Goal: Task Accomplishment & Management: Manage account settings

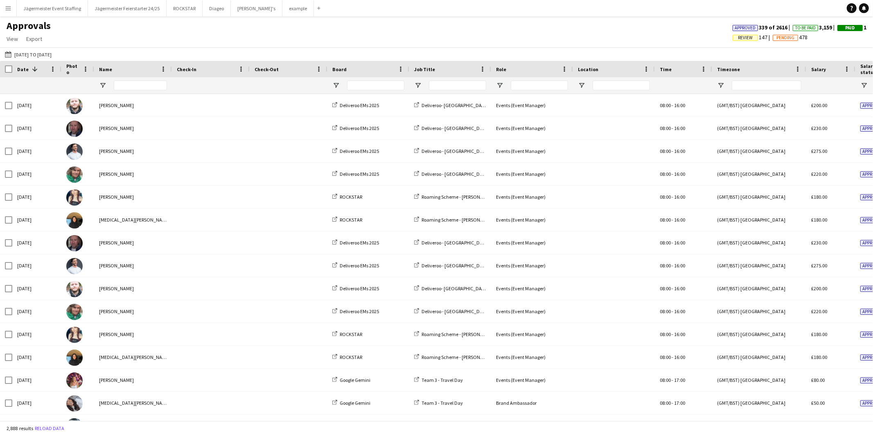
click at [632, 36] on span "Review" at bounding box center [745, 37] width 15 height 5
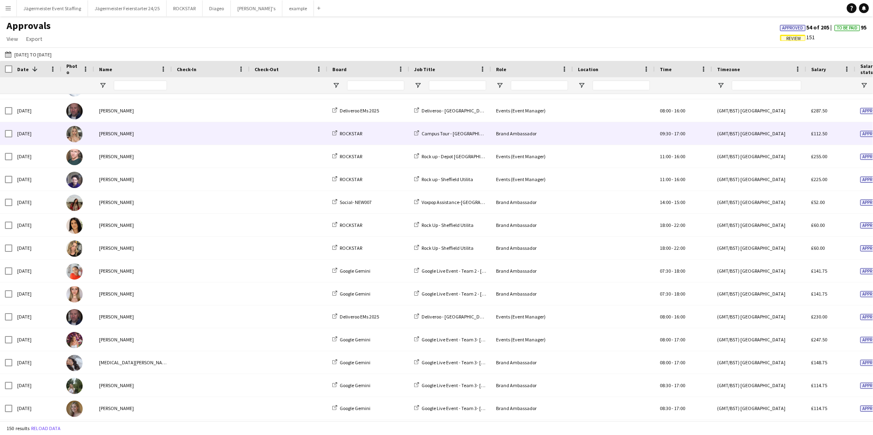
scroll to position [310, 0]
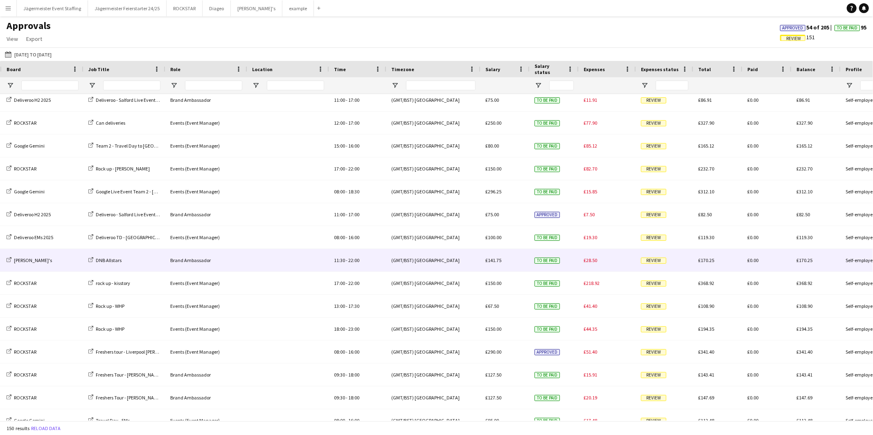
click at [632, 262] on span "Review" at bounding box center [653, 261] width 25 height 6
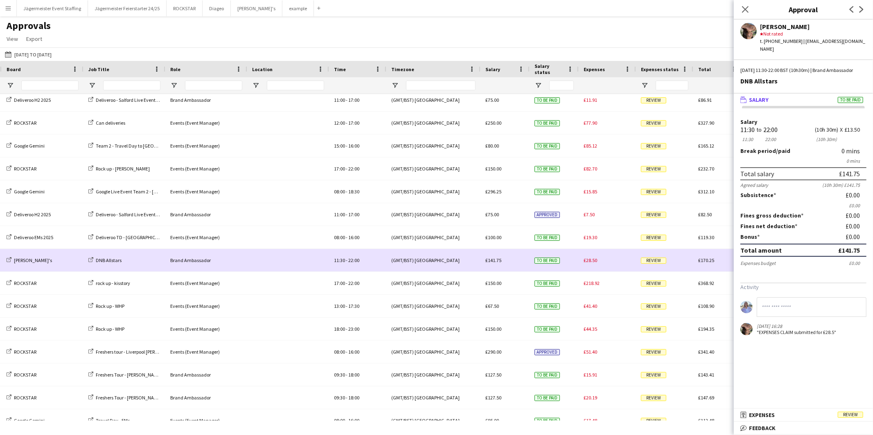
click at [598, 265] on div "£28.50" at bounding box center [607, 260] width 57 height 23
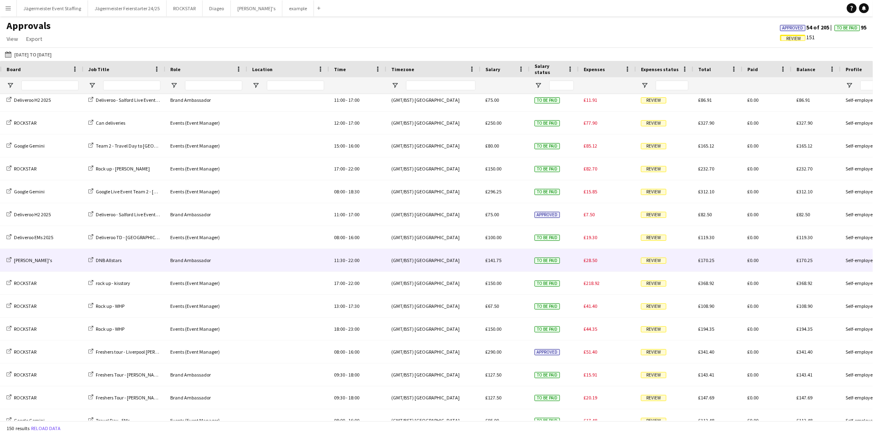
click at [632, 260] on span "Review" at bounding box center [653, 261] width 25 height 6
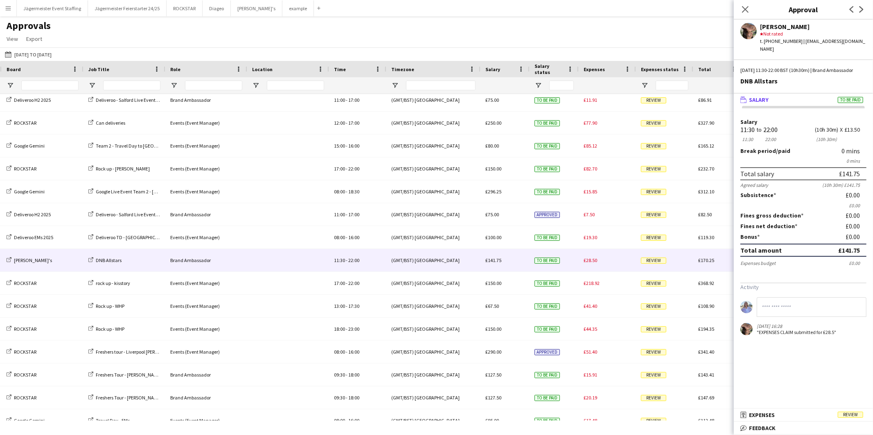
click at [632, 97] on span "To be paid" at bounding box center [850, 100] width 25 height 6
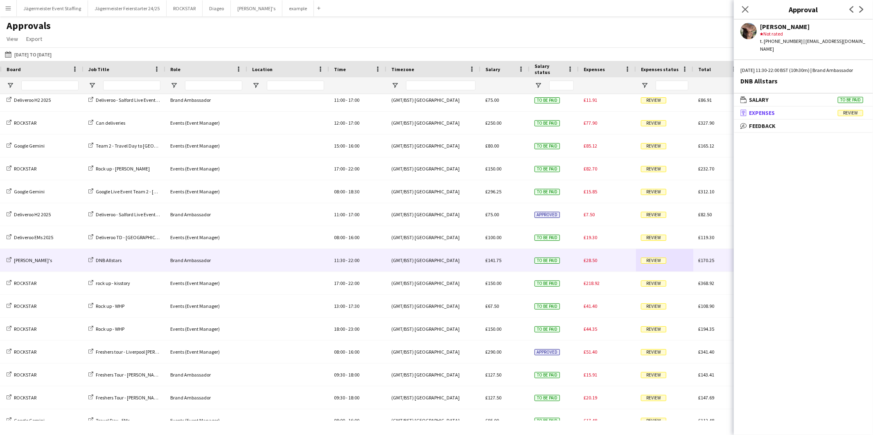
click at [632, 110] on span "Review" at bounding box center [850, 113] width 25 height 6
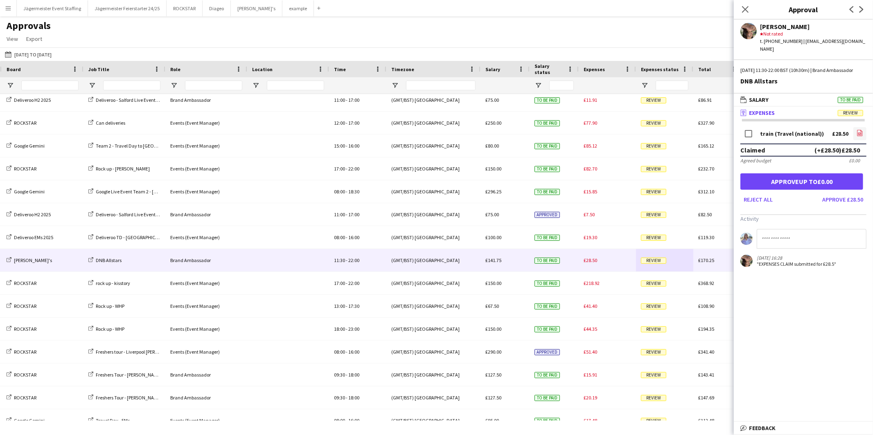
click at [632, 133] on icon "file-image" at bounding box center [860, 133] width 7 height 7
click at [632, 195] on button "Reject all" at bounding box center [758, 199] width 36 height 13
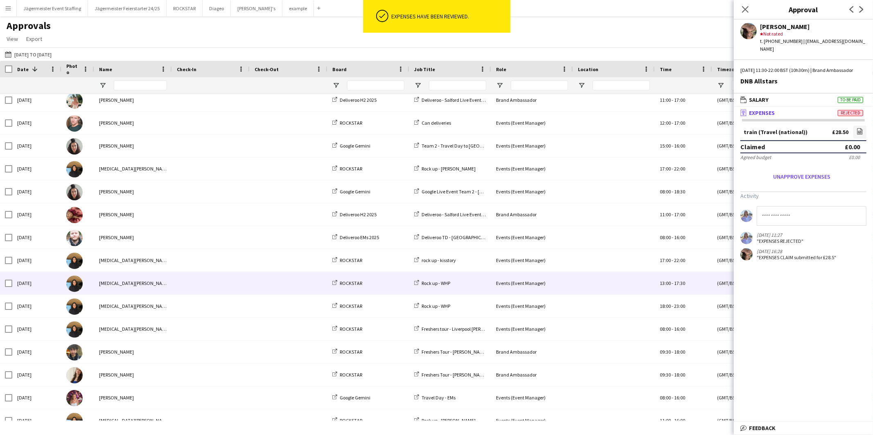
scroll to position [0, 27]
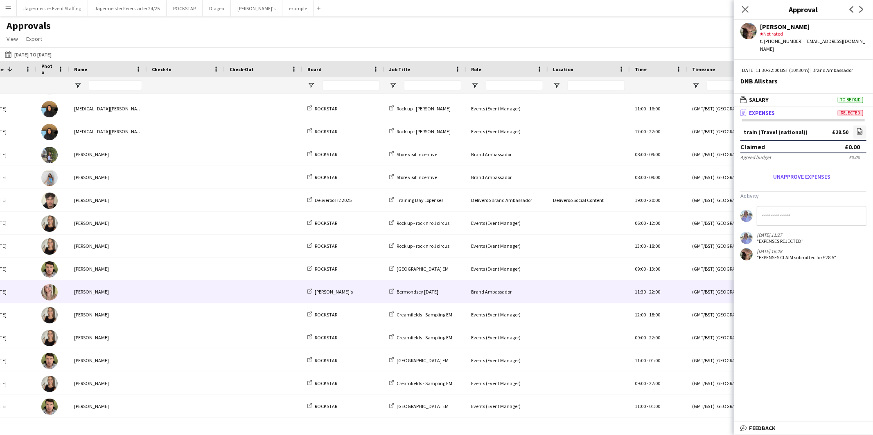
click at [337, 289] on div "[PERSON_NAME]'s" at bounding box center [343, 292] width 82 height 23
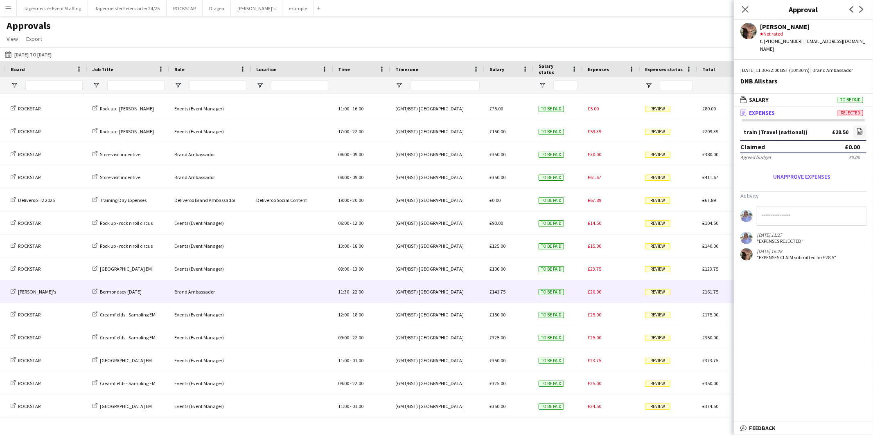
click at [632, 290] on span "Review" at bounding box center [657, 292] width 25 height 6
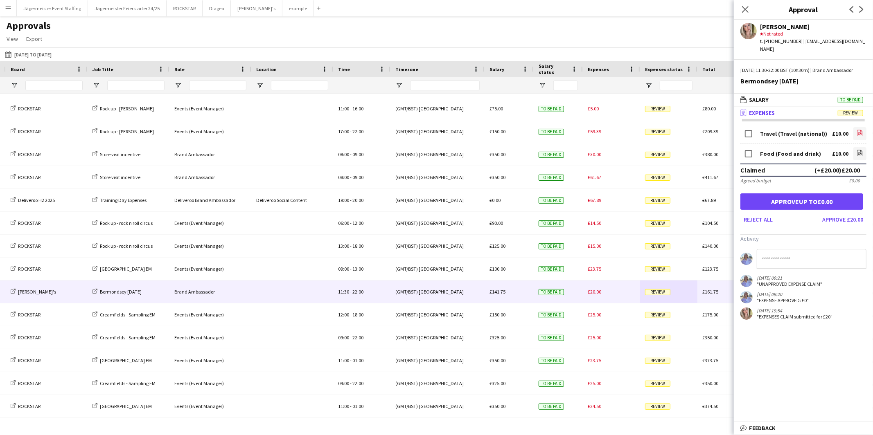
click at [632, 133] on icon at bounding box center [859, 134] width 3 height 2
click at [632, 155] on icon at bounding box center [859, 153] width 5 height 6
click at [632, 217] on button "Approve £20.00" at bounding box center [842, 219] width 47 height 13
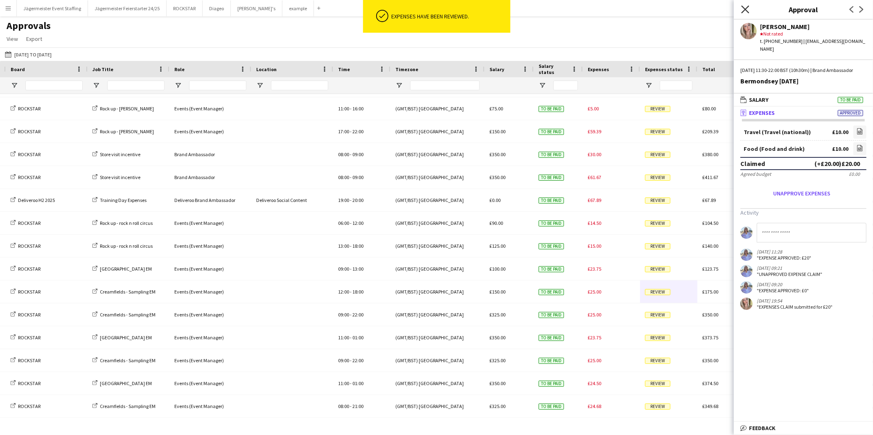
click at [632, 8] on icon at bounding box center [745, 9] width 8 height 8
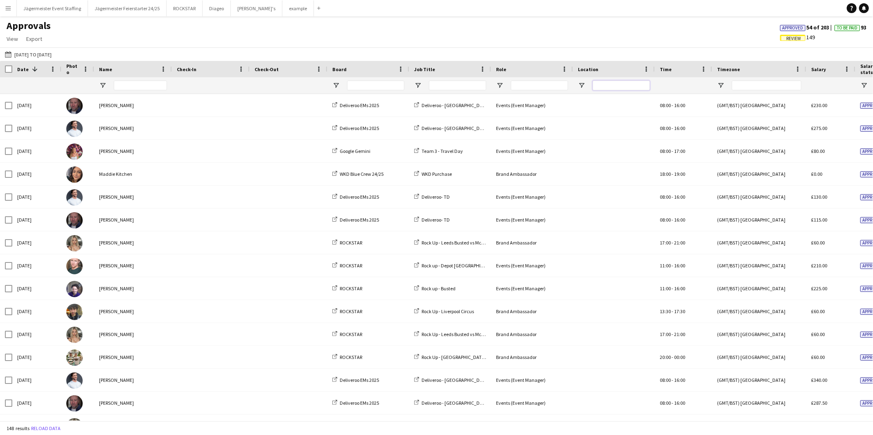
click at [624, 86] on input "Location Filter Input" at bounding box center [621, 86] width 57 height 10
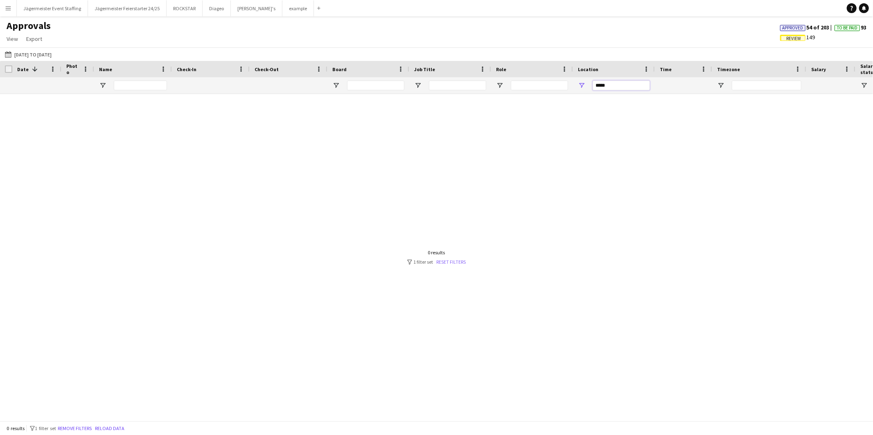
type input "*****"
click at [446, 259] on link "Reset filters" at bounding box center [451, 262] width 29 height 6
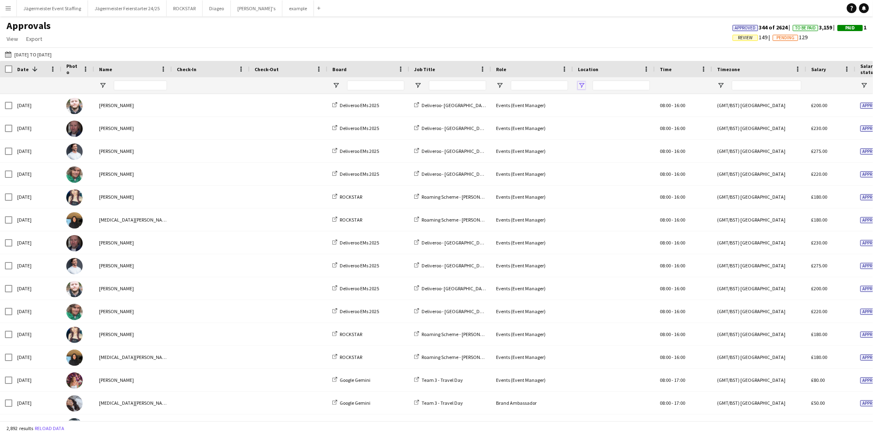
click at [582, 87] on span "Open Filter Menu" at bounding box center [581, 85] width 7 height 7
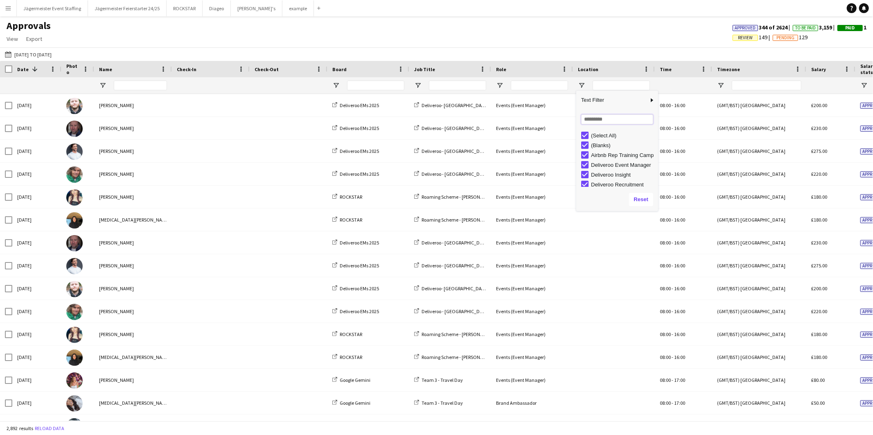
click at [605, 122] on input "Search filter values" at bounding box center [617, 120] width 72 height 10
type input "*****"
click at [609, 87] on input "Location Filter Input" at bounding box center [621, 86] width 57 height 10
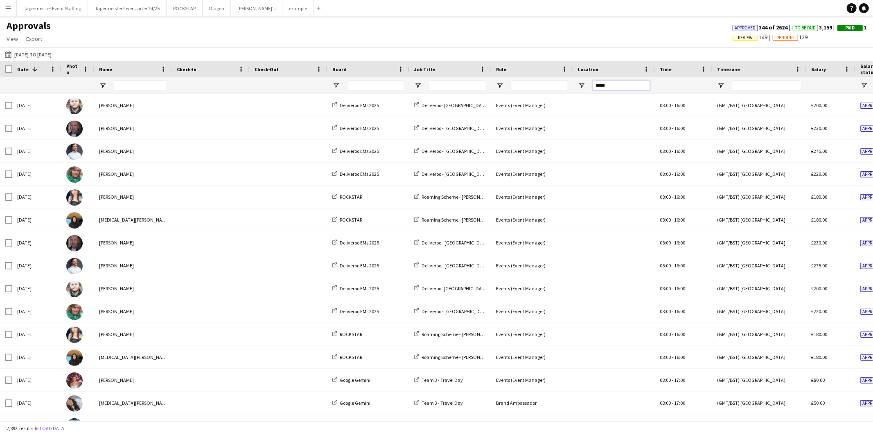
type input "*****"
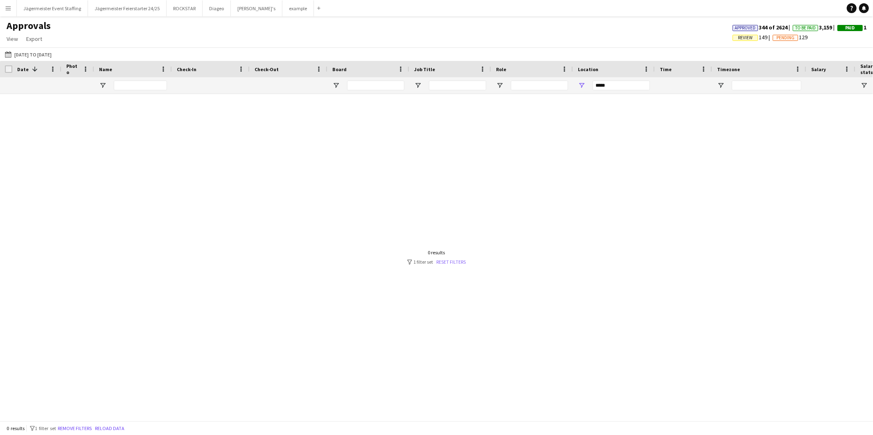
click at [447, 260] on link "Reset filters" at bounding box center [451, 262] width 29 height 6
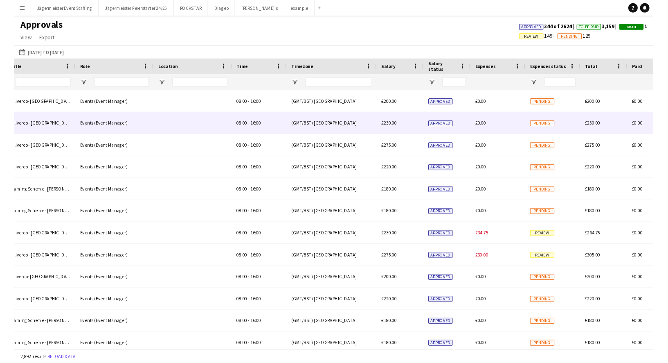
scroll to position [0, 427]
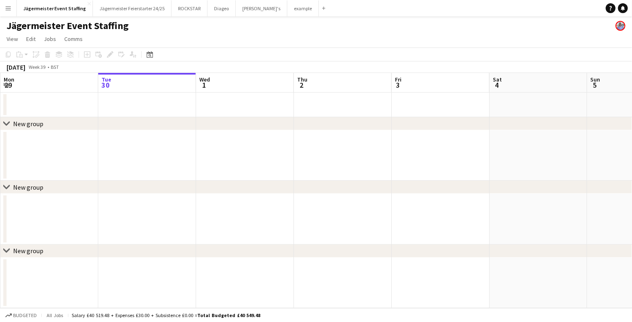
click at [5, 11] on button "Menu" at bounding box center [8, 8] width 16 height 16
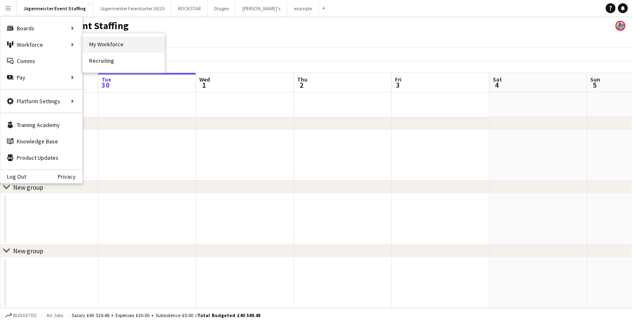
click at [120, 48] on link "My Workforce" at bounding box center [124, 44] width 82 height 16
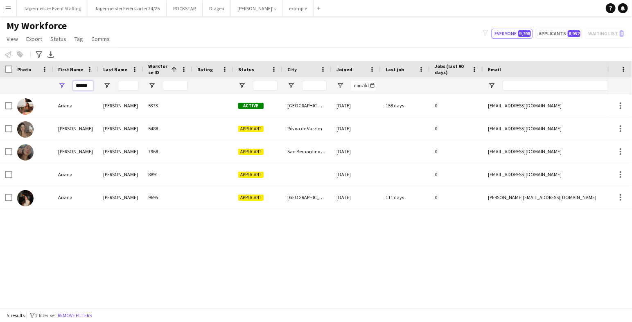
drag, startPoint x: 91, startPoint y: 86, endPoint x: 67, endPoint y: 86, distance: 24.1
click at [67, 86] on div "******" at bounding box center [75, 85] width 45 height 16
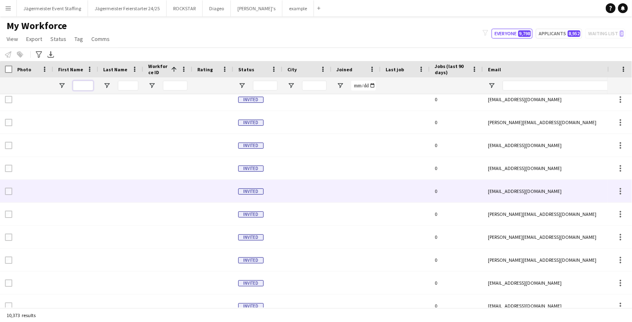
scroll to position [88, 0]
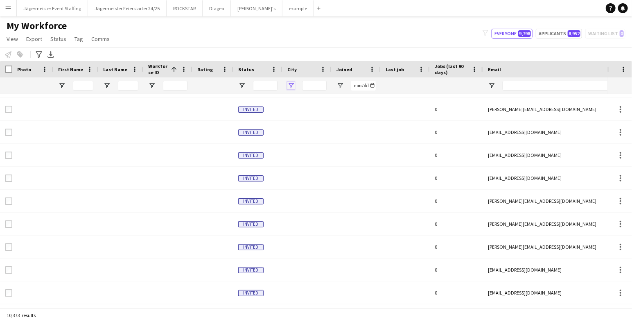
click at [293, 86] on span "Open Filter Menu" at bounding box center [290, 85] width 7 height 7
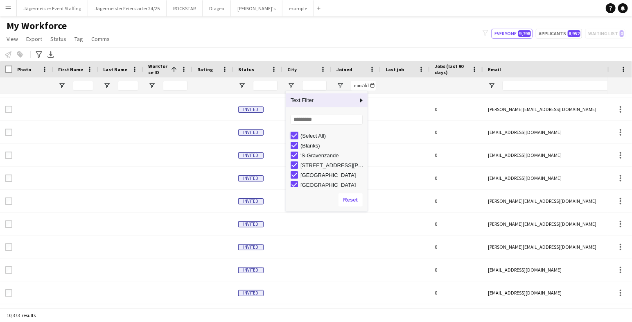
type input "***"
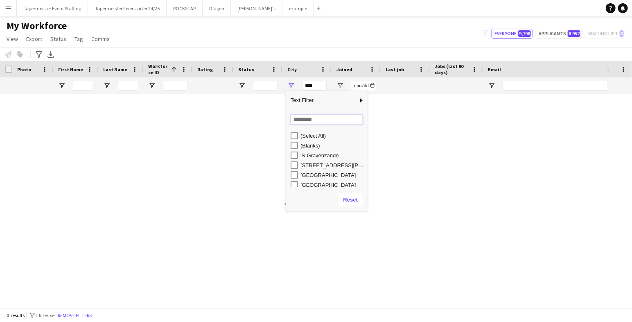
click at [316, 120] on input "Search filter values" at bounding box center [327, 120] width 72 height 10
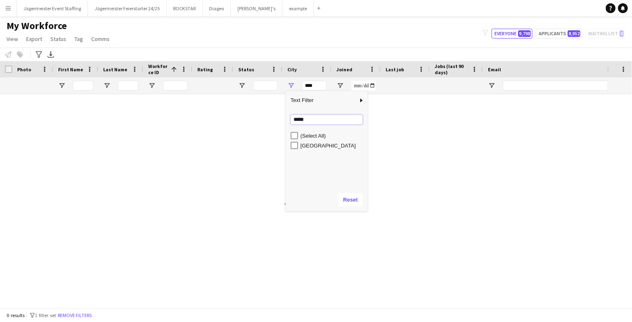
type input "*****"
type input "*********"
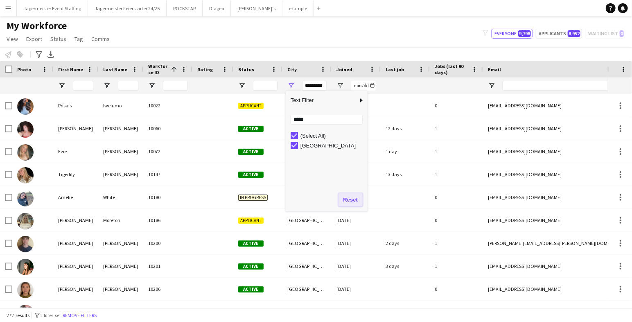
click at [355, 200] on button "Reset" at bounding box center [350, 199] width 24 height 13
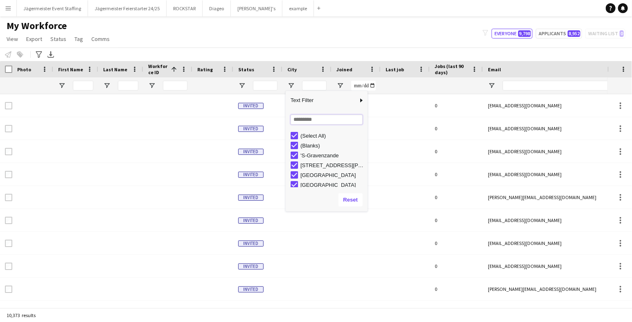
click at [310, 120] on input "Search filter values" at bounding box center [327, 120] width 72 height 10
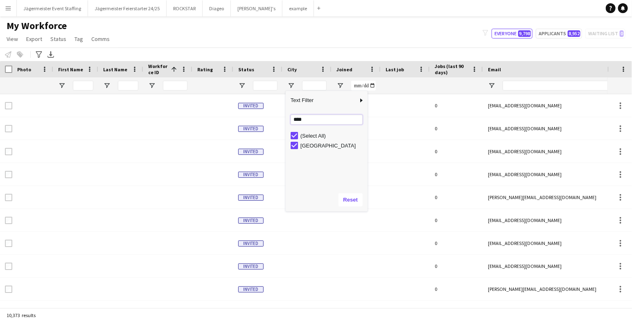
type input "****"
type input "**********"
click at [329, 8] on app-navbar "Menu Boards Boards Boards All jobs Status Workforce Workforce My Workforce Recr…" at bounding box center [316, 8] width 632 height 16
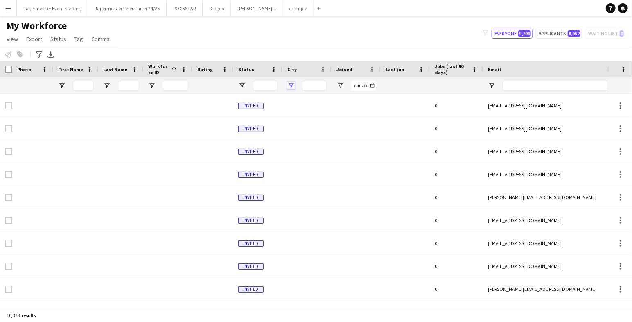
click at [292, 88] on span "Open Filter Menu" at bounding box center [290, 85] width 7 height 7
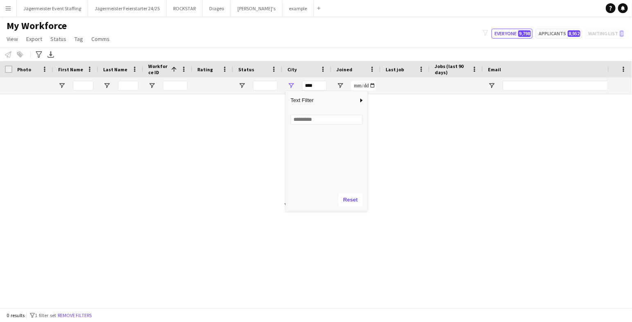
scroll to position [8530, 0]
type input "*********"
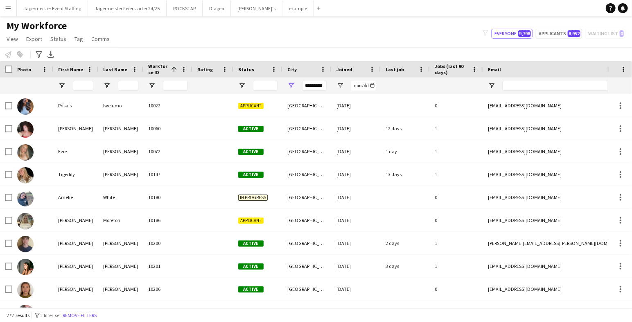
click at [342, 49] on div "Notify workforce Add to tag Select at least one crew to tag him or her. Advance…" at bounding box center [316, 54] width 632 height 14
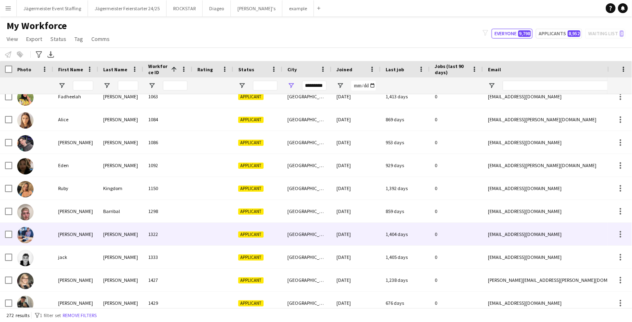
scroll to position [273, 0]
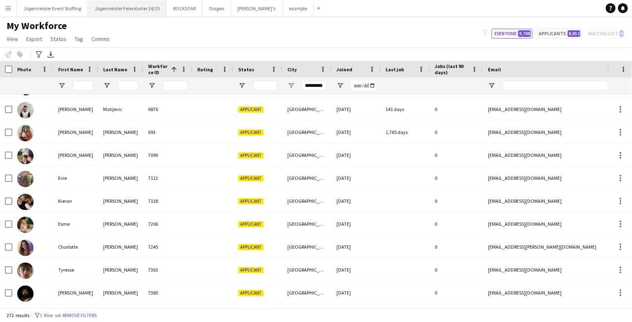
click at [133, 10] on button "Jägermeister Feierstarter 24/25 Close" at bounding box center [127, 8] width 79 height 16
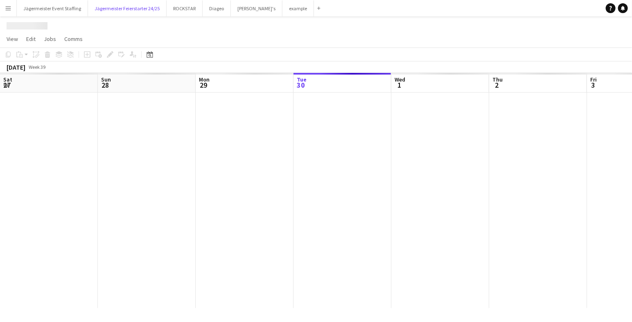
scroll to position [0, 195]
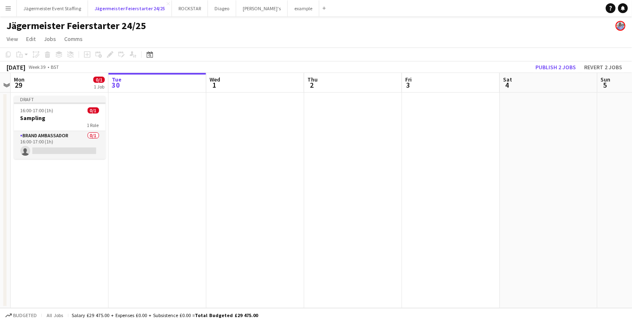
scroll to position [0, 184]
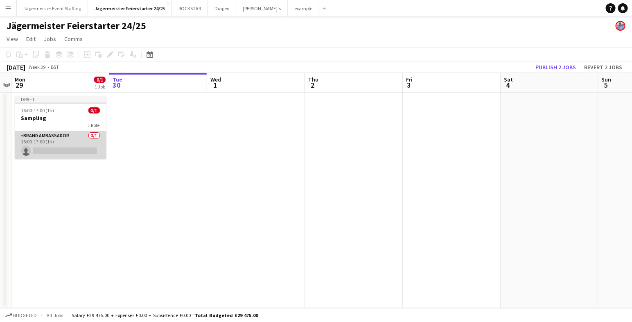
click at [68, 147] on app-card-role "Brand Ambassador 0/1 16:00-17:00 (1h) single-neutral-actions" at bounding box center [61, 145] width 92 height 28
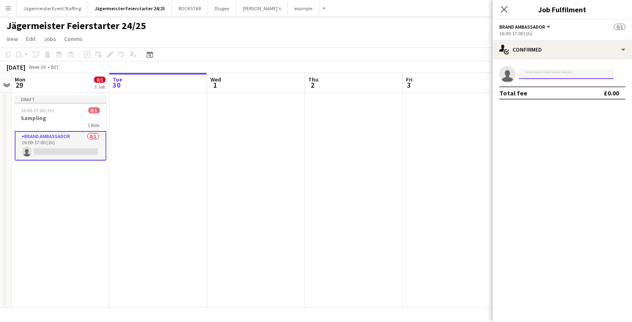
click at [587, 75] on input at bounding box center [566, 74] width 95 height 10
type input "******"
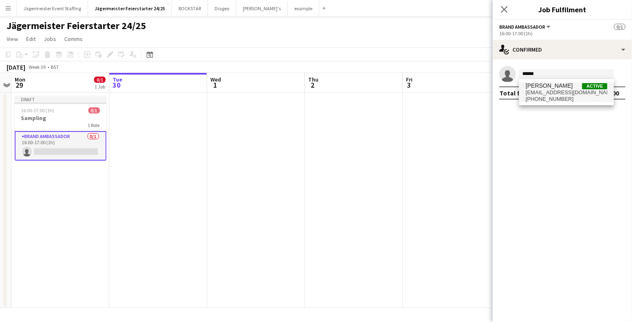
click at [594, 87] on span "Active" at bounding box center [594, 86] width 25 height 6
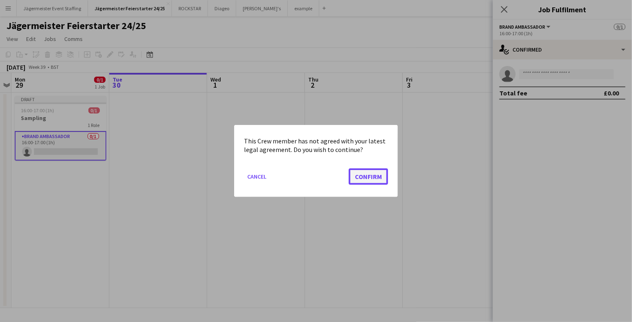
click at [374, 180] on button "Confirm" at bounding box center [368, 176] width 39 height 16
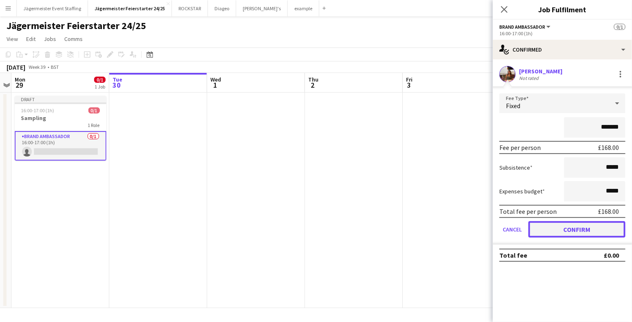
click at [574, 229] on button "Confirm" at bounding box center [576, 229] width 97 height 16
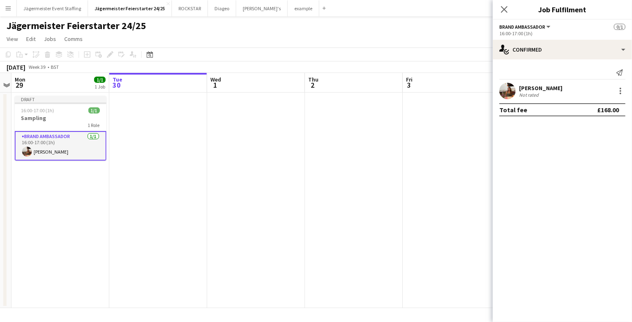
click at [438, 214] on app-date-cell at bounding box center [452, 199] width 98 height 215
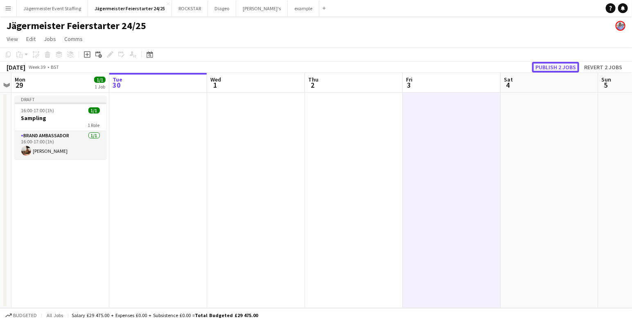
click at [565, 66] on button "Publish 2 jobs" at bounding box center [555, 67] width 47 height 11
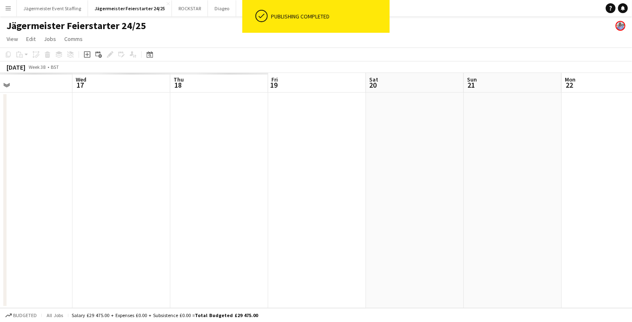
scroll to position [0, 242]
